Goal: Task Accomplishment & Management: Manage account settings

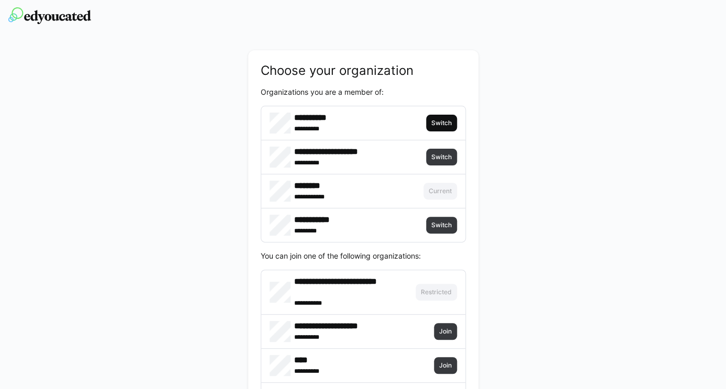
click at [438, 120] on span "Switch" at bounding box center [441, 123] width 23 height 8
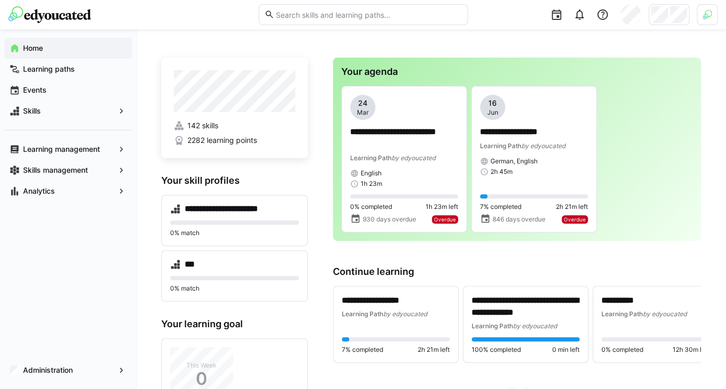
click at [707, 17] on img at bounding box center [707, 14] width 9 height 9
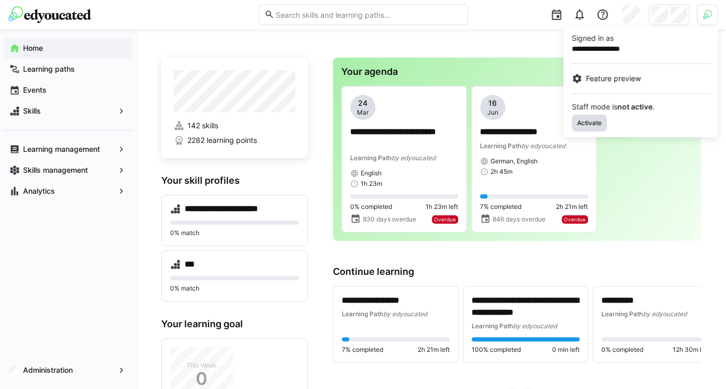
click at [590, 118] on span "Activate" at bounding box center [589, 123] width 35 height 17
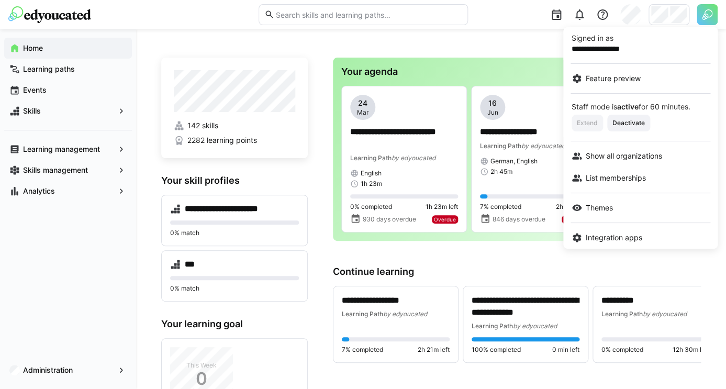
click at [674, 13] on div at bounding box center [363, 194] width 726 height 389
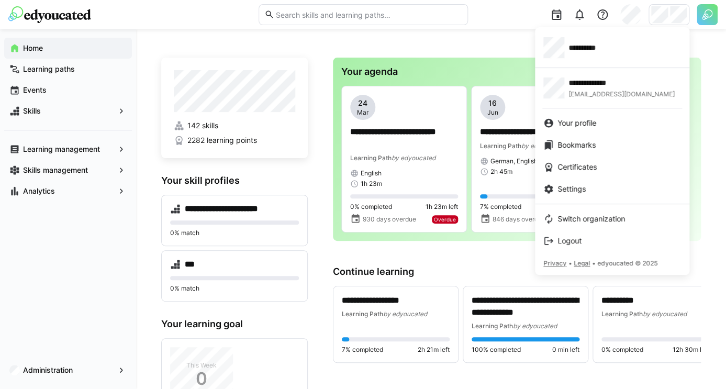
click at [44, 362] on div at bounding box center [363, 194] width 726 height 389
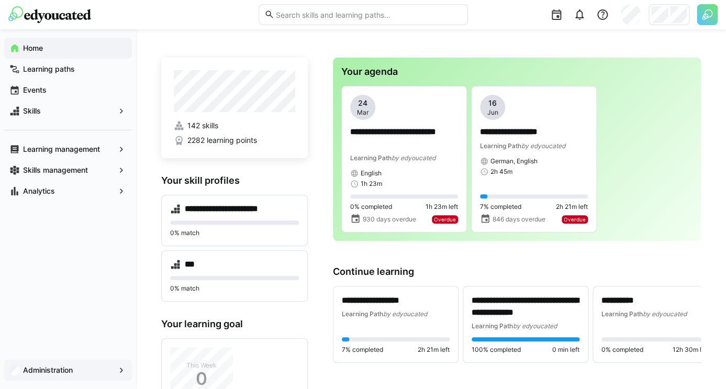
click at [0, 0] on app-navigation-label "Administration" at bounding box center [0, 0] width 0 height 0
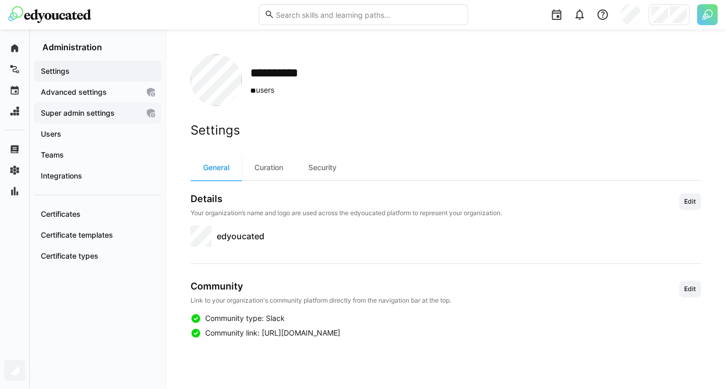
click at [0, 0] on app-navigation-label "Super admin settings" at bounding box center [0, 0] width 0 height 0
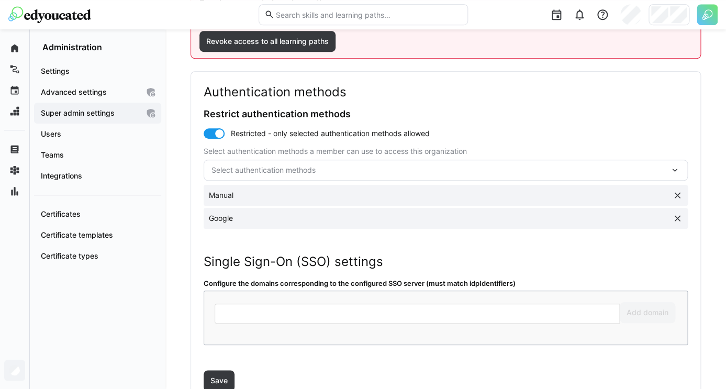
scroll to position [212, 0]
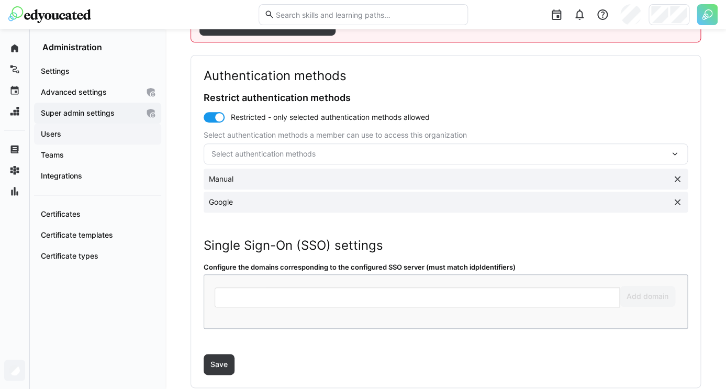
click at [88, 135] on span "Users" at bounding box center [97, 134] width 117 height 10
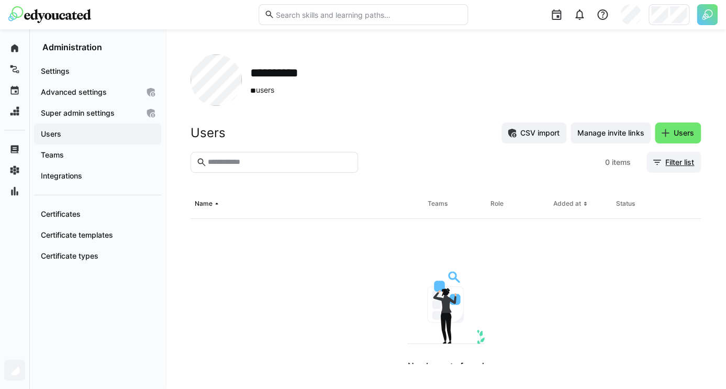
click at [670, 161] on span "Filter list" at bounding box center [680, 162] width 32 height 10
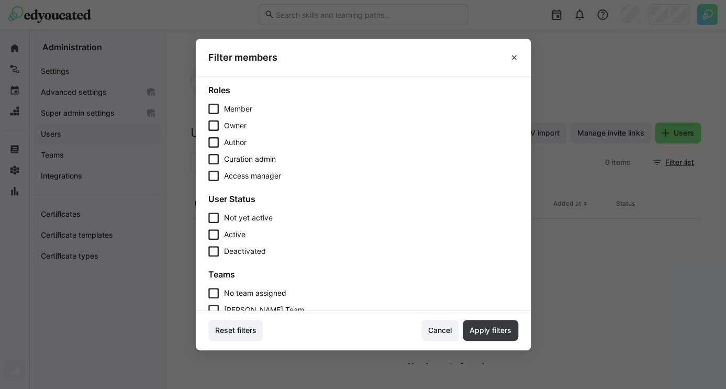
scroll to position [240, 0]
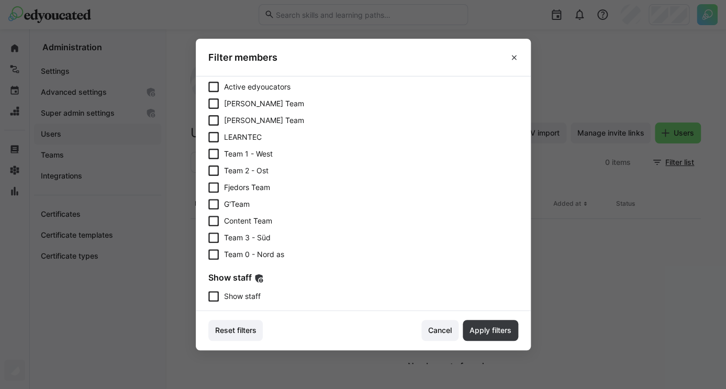
click at [247, 296] on span "Show staff" at bounding box center [242, 296] width 37 height 10
click at [474, 325] on span "Apply filters" at bounding box center [490, 330] width 55 height 21
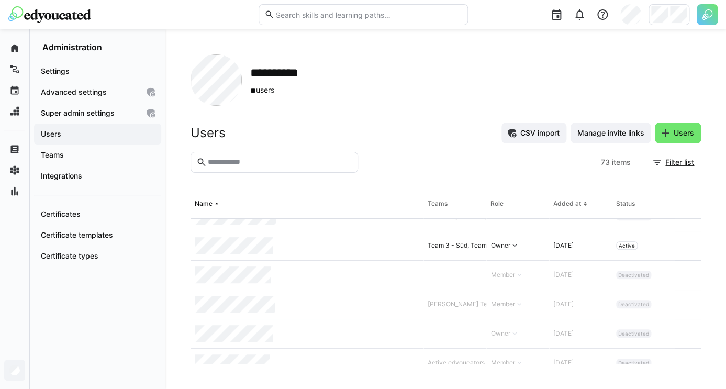
scroll to position [0, 0]
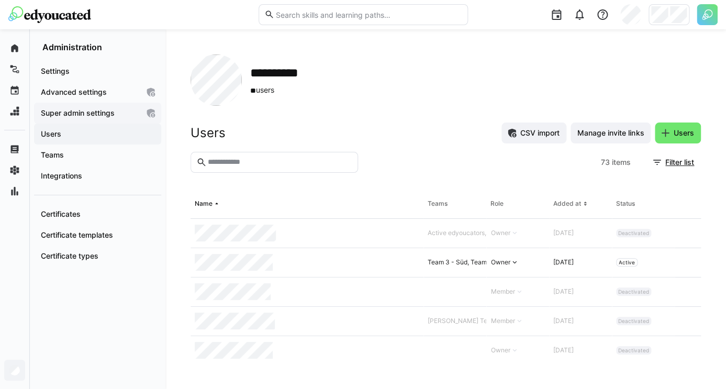
click at [93, 105] on div "Super admin settings" at bounding box center [97, 113] width 127 height 21
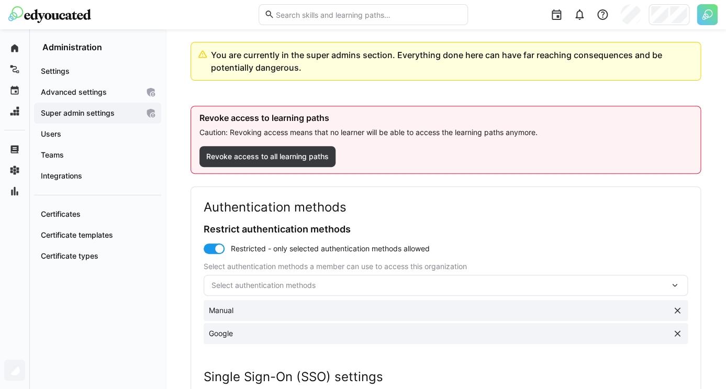
scroll to position [141, 0]
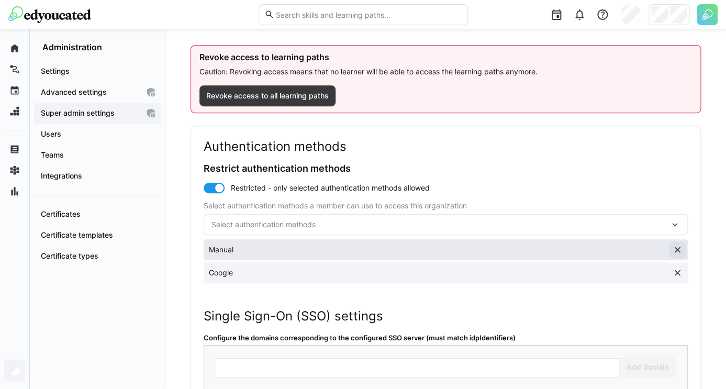
click at [674, 250] on eds-icon at bounding box center [677, 250] width 10 height 10
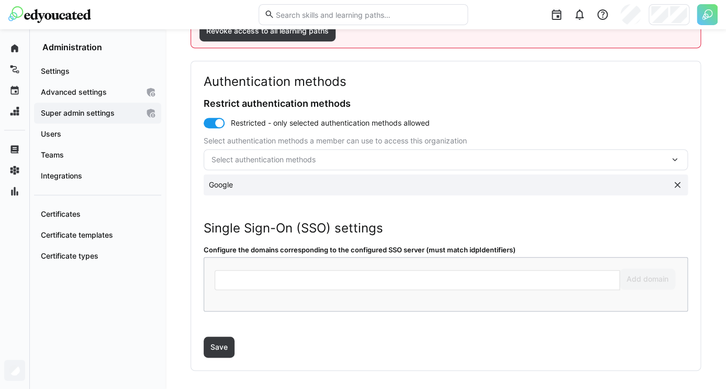
scroll to position [213, 0]
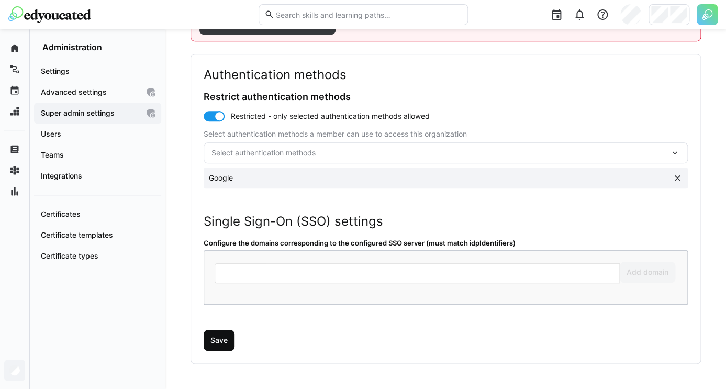
click at [229, 335] on span "Save" at bounding box center [219, 340] width 31 height 21
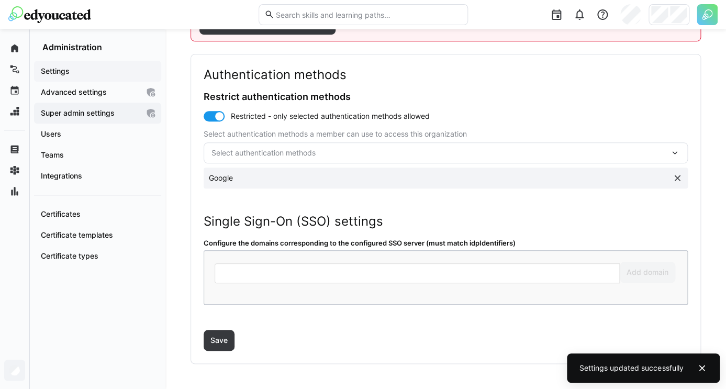
click at [102, 70] on span "Settings" at bounding box center [97, 71] width 117 height 10
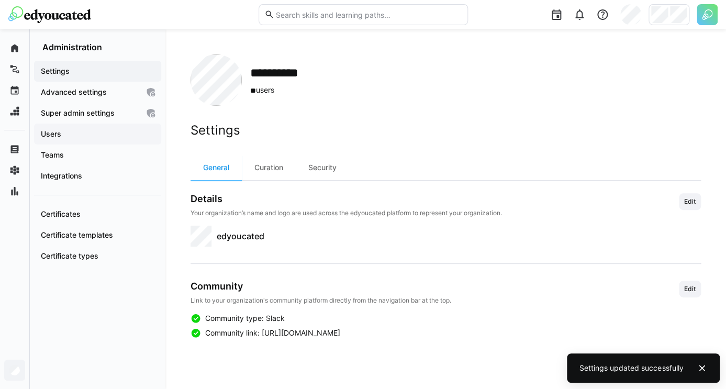
click at [92, 131] on span "Users" at bounding box center [97, 134] width 117 height 10
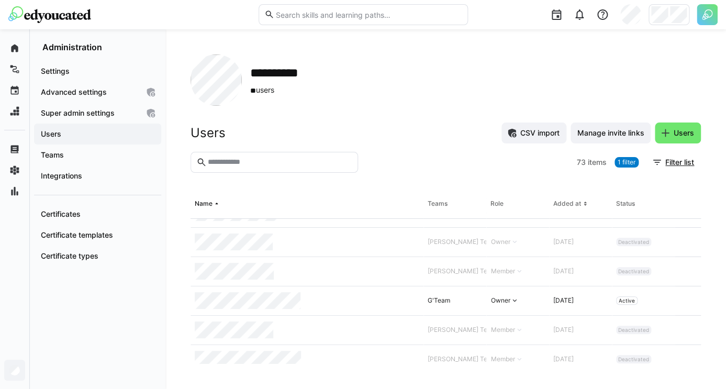
scroll to position [1481, 0]
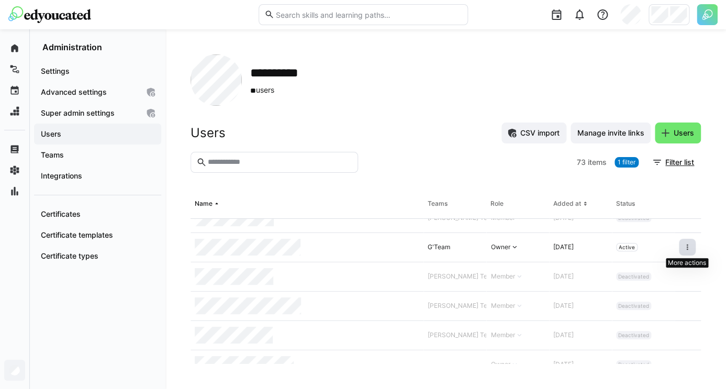
click at [688, 249] on eds-icon at bounding box center [687, 247] width 8 height 8
click at [637, 274] on div "Deactivate user" at bounding box center [643, 272] width 94 height 8
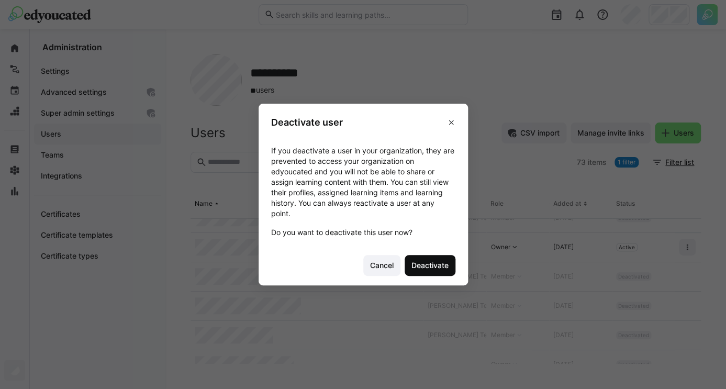
click at [436, 262] on span "Deactivate" at bounding box center [430, 265] width 40 height 10
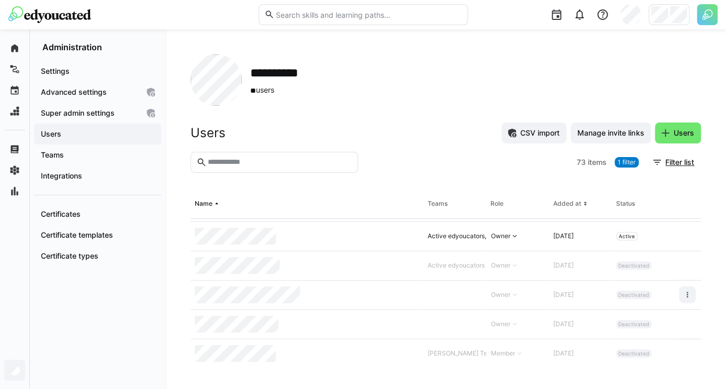
scroll to position [1175, 0]
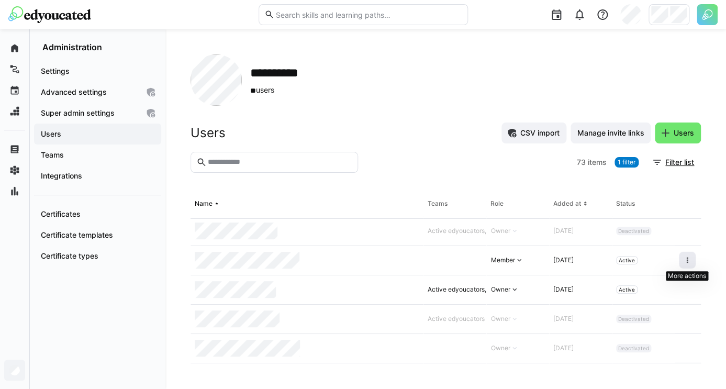
click at [680, 262] on span at bounding box center [687, 260] width 17 height 17
click at [72, 166] on div "Integrations" at bounding box center [97, 175] width 127 height 21
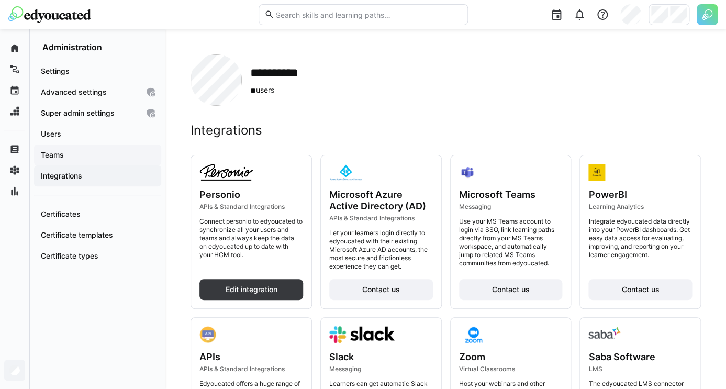
click at [87, 152] on span "Teams" at bounding box center [97, 155] width 117 height 10
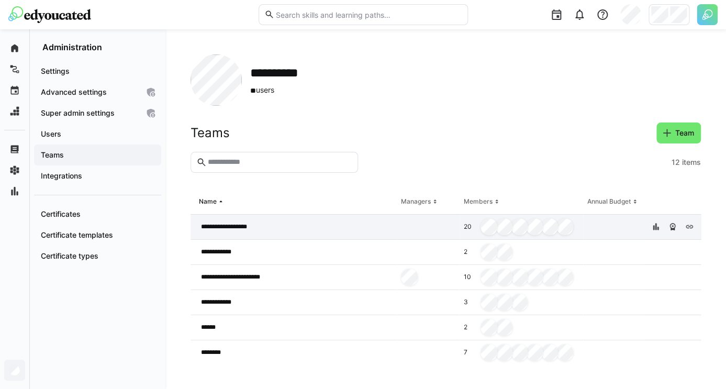
click at [330, 233] on div "**********" at bounding box center [294, 227] width 206 height 25
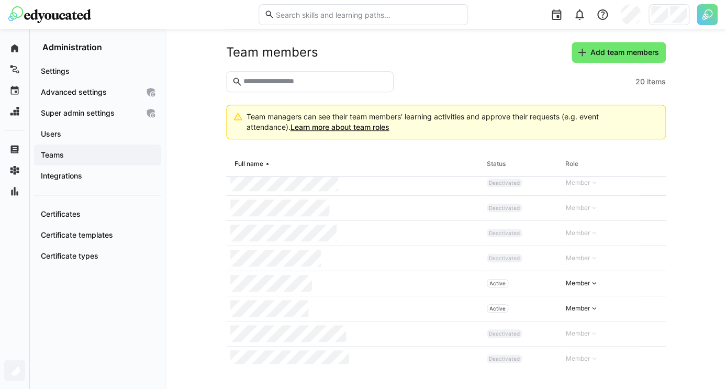
scroll to position [316, 0]
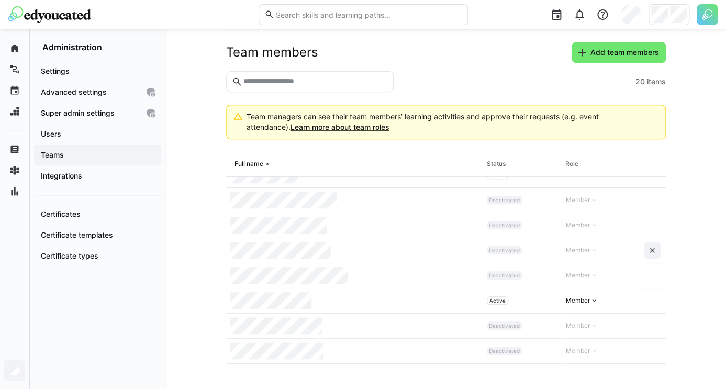
click at [103, 158] on span "Teams" at bounding box center [97, 155] width 117 height 10
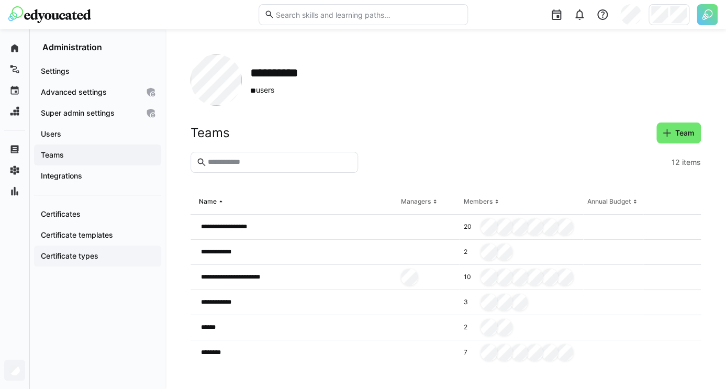
click at [108, 250] on div "Certificate types" at bounding box center [97, 256] width 127 height 21
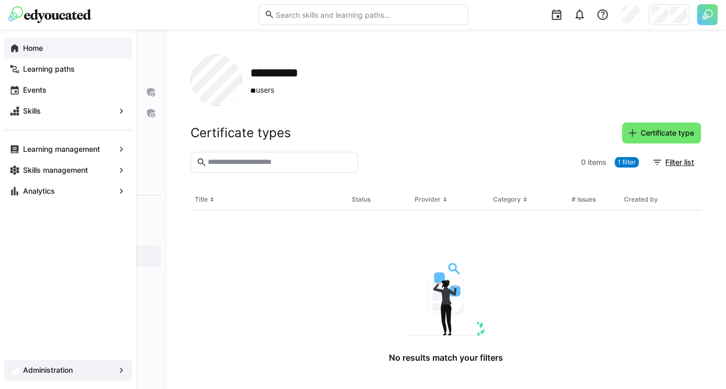
click at [82, 48] on span "Home" at bounding box center [73, 48] width 105 height 10
